Goal: Information Seeking & Learning: Learn about a topic

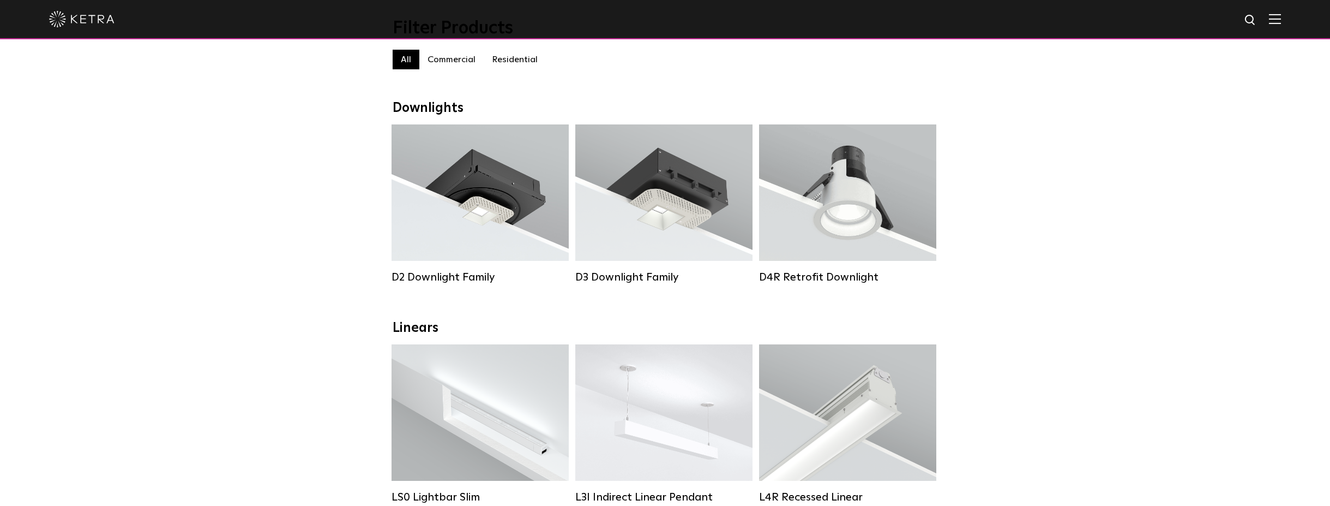
scroll to position [124, 0]
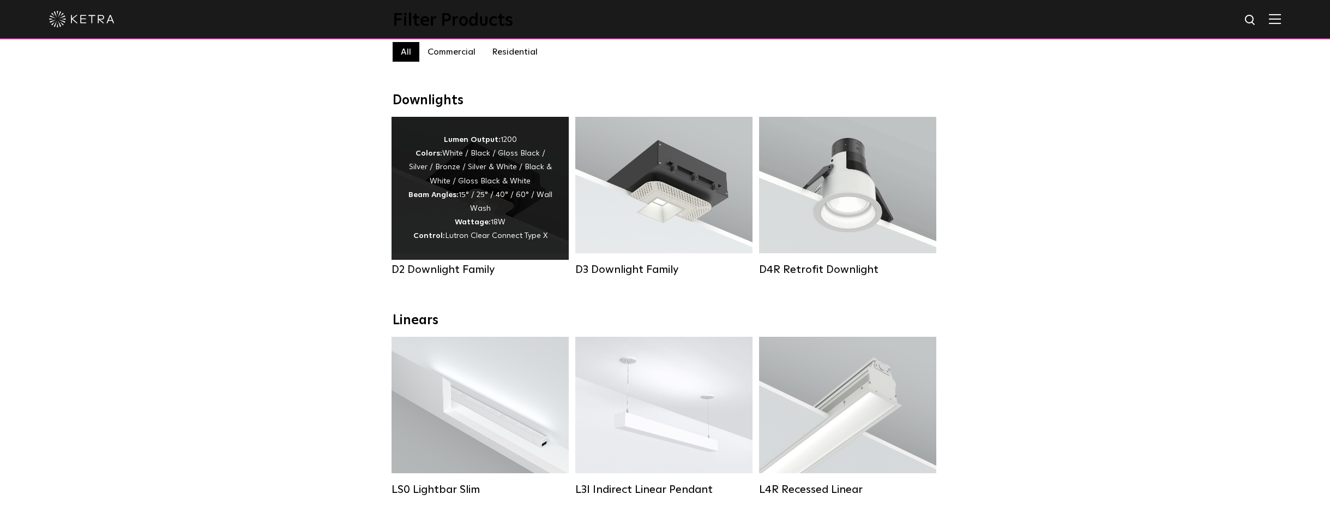
click at [459, 194] on div "Lumen Output: 1200 Colors: White / Black / Gloss Black / Silver / Bronze / Silv…" at bounding box center [480, 188] width 145 height 110
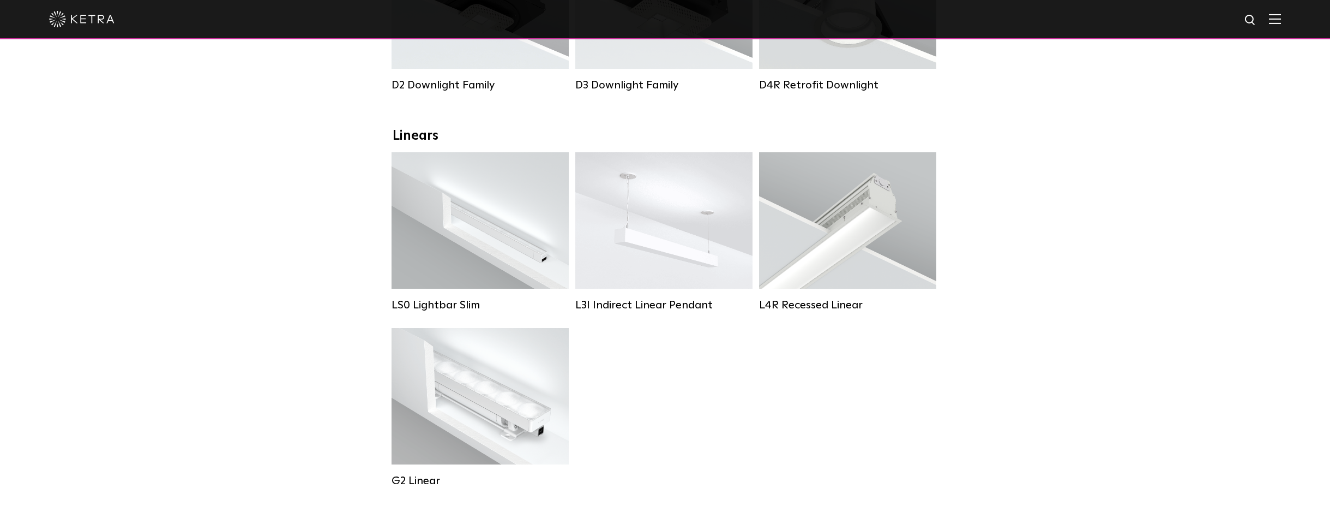
scroll to position [318, 0]
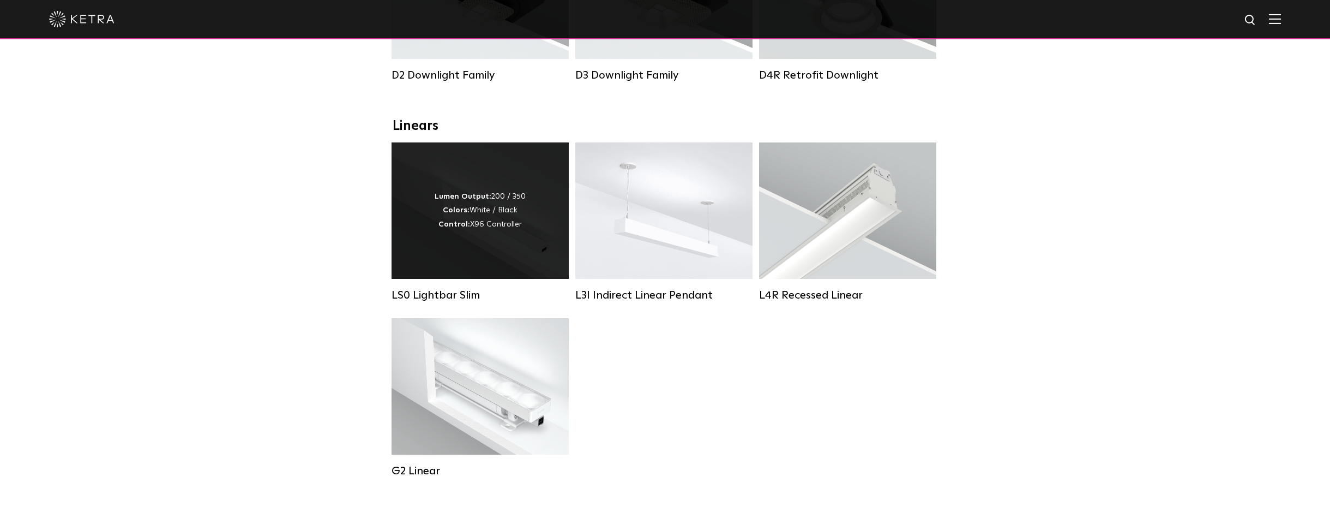
click at [498, 165] on div "Lumen Output: 200 / 350 Colors: White / Black Control: X96 Controller" at bounding box center [480, 210] width 177 height 136
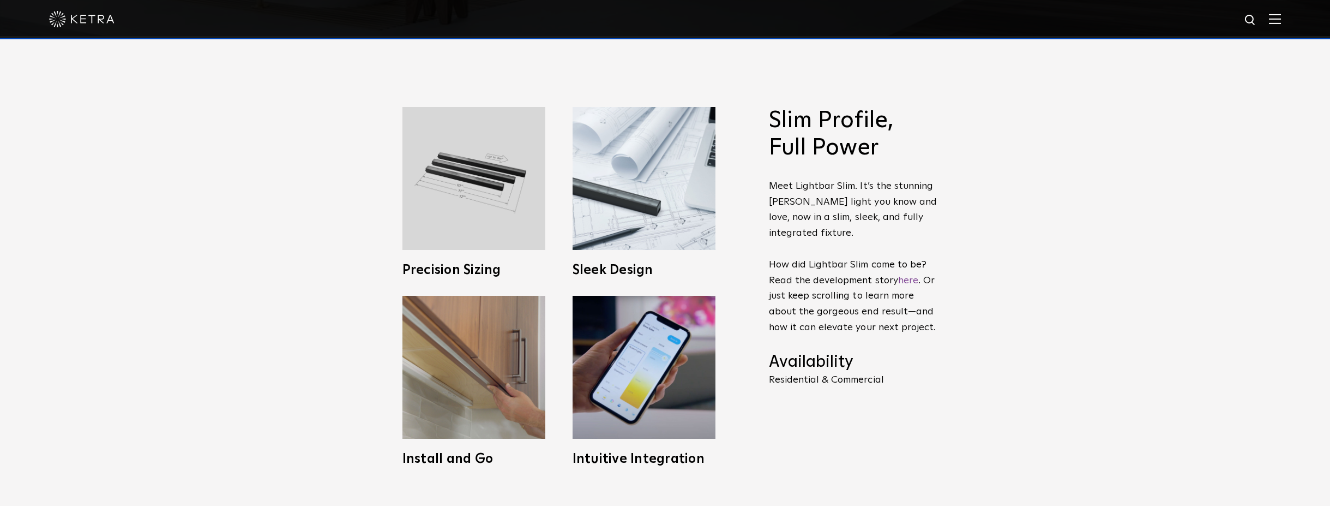
scroll to position [475, 0]
